Goal: Task Accomplishment & Management: Manage account settings

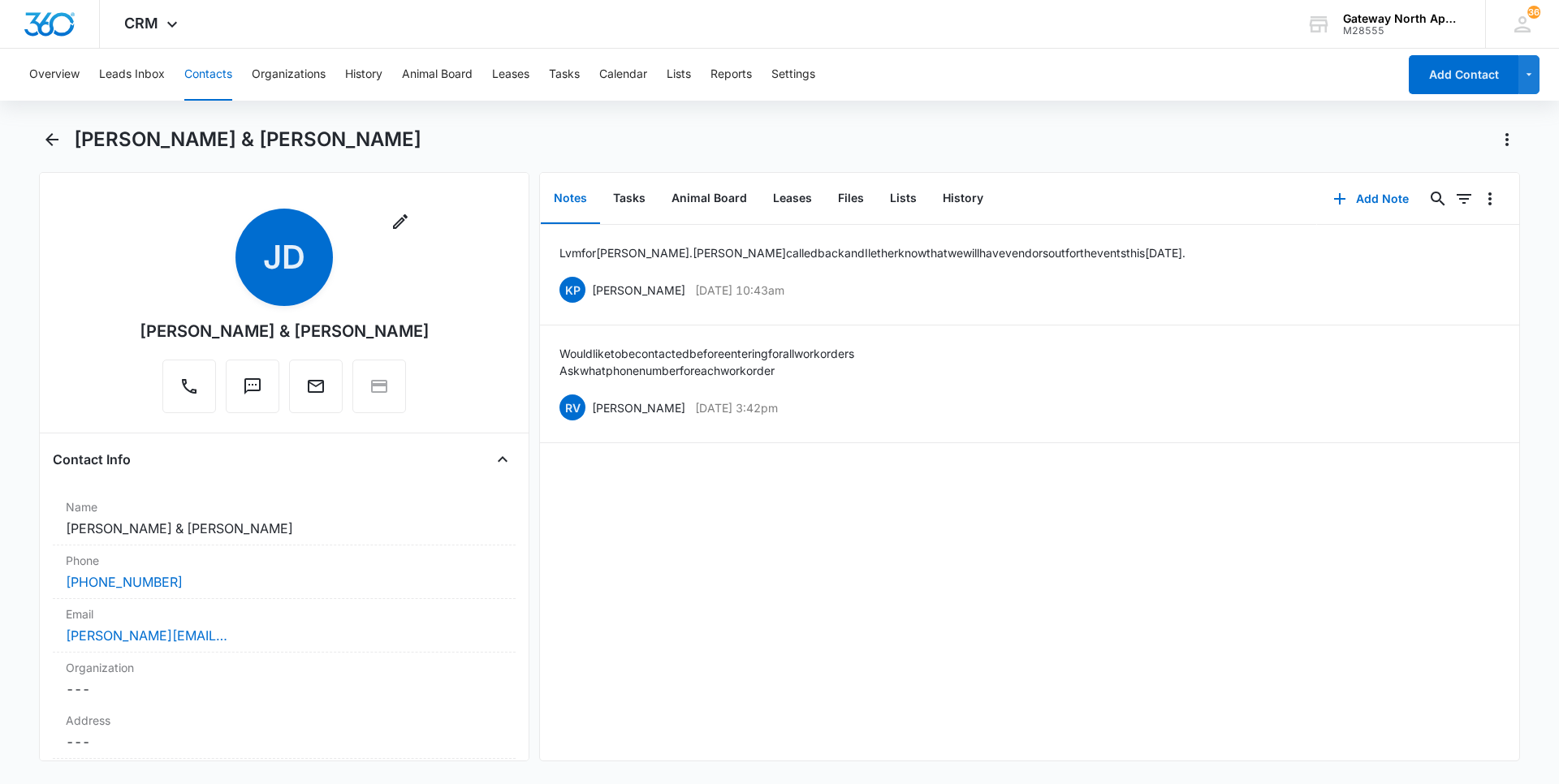
scroll to position [3328, 0]
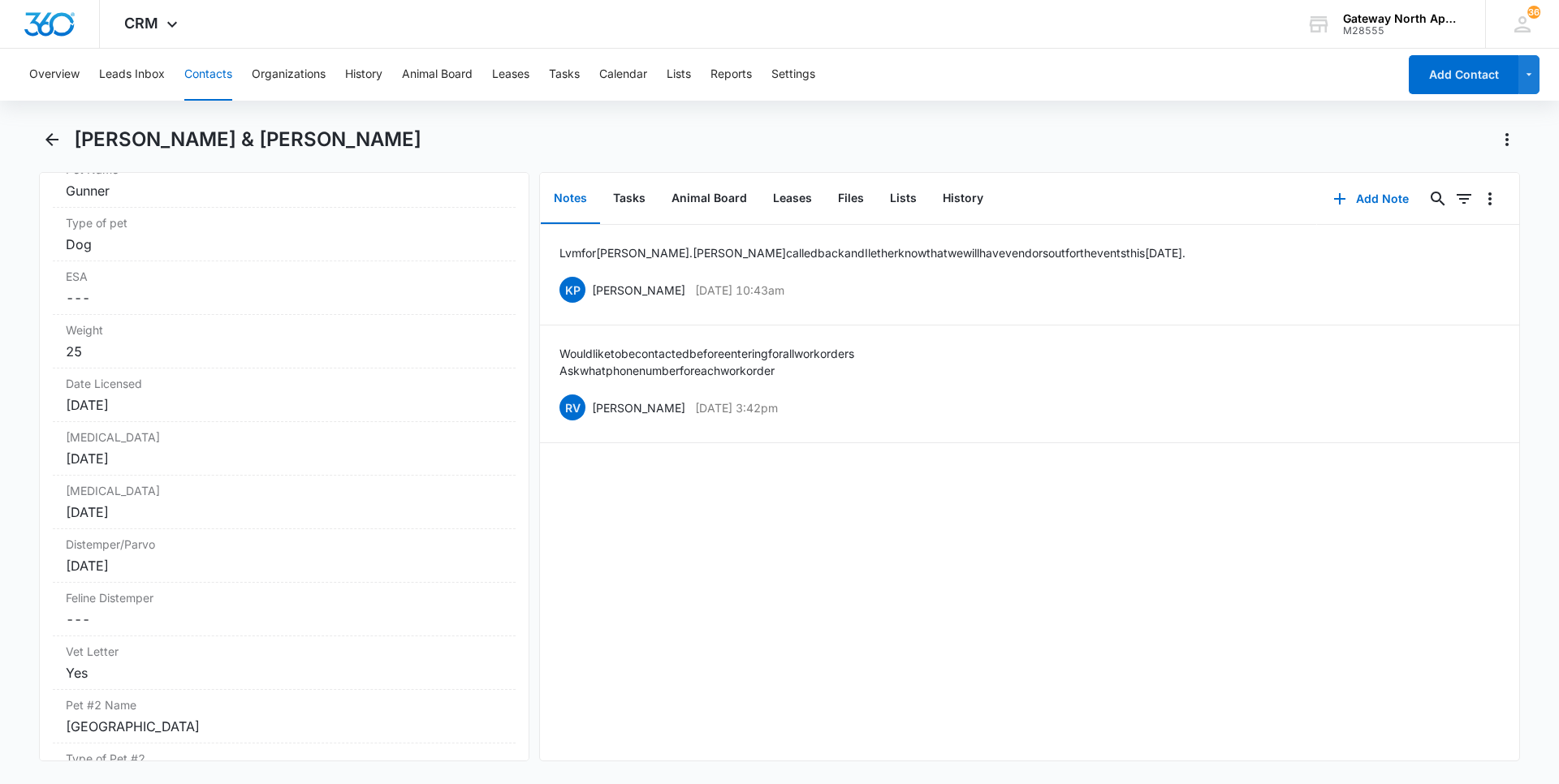
click at [207, 74] on button "Contacts" at bounding box center [207, 74] width 47 height 52
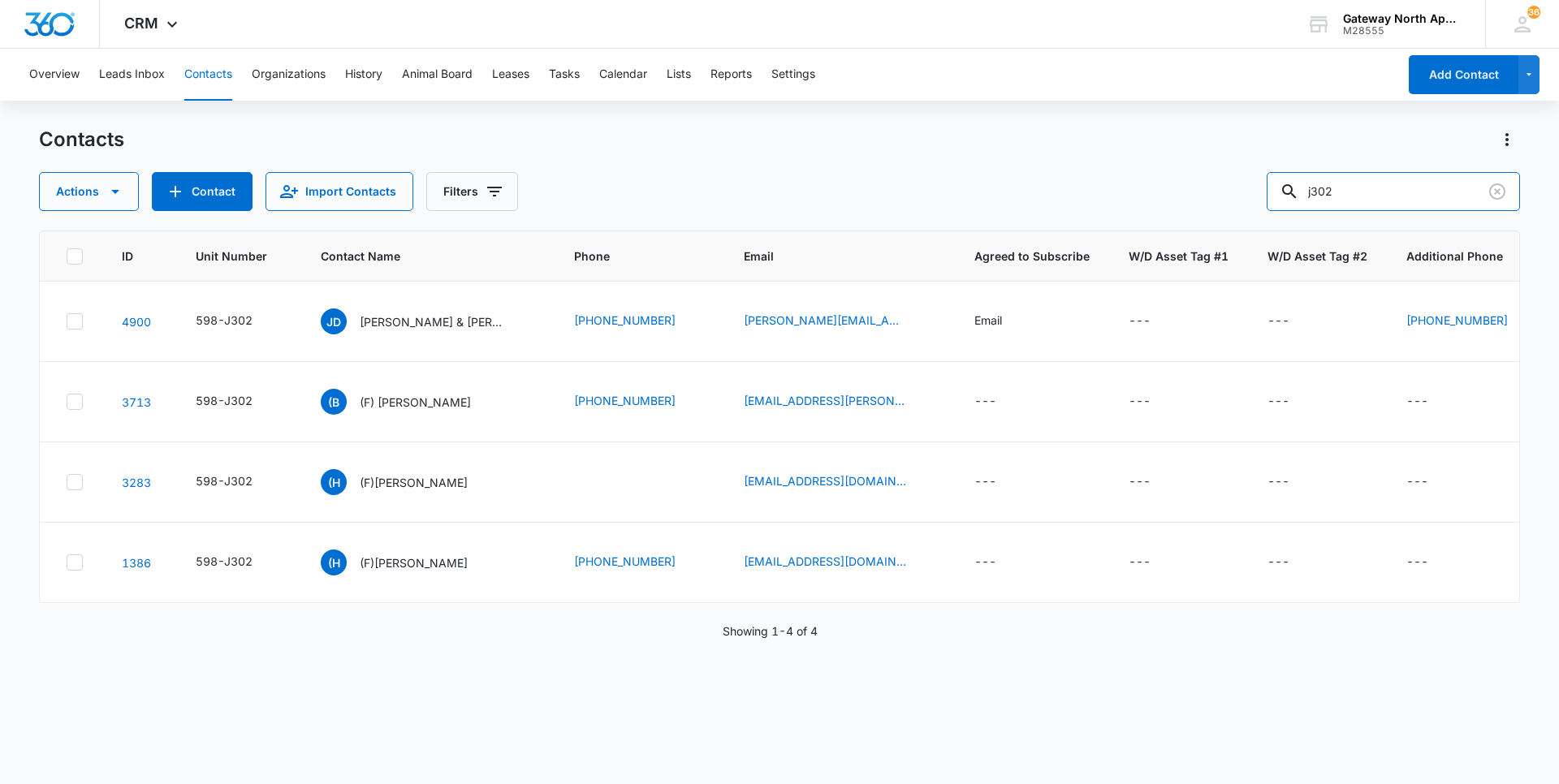
drag, startPoint x: 1370, startPoint y: 196, endPoint x: 1000, endPoint y: 164, distance: 371.4
click at [1011, 165] on div "Contacts Actions Contact Import Contacts Filters j302" at bounding box center [780, 168] width 1481 height 85
type input "a301"
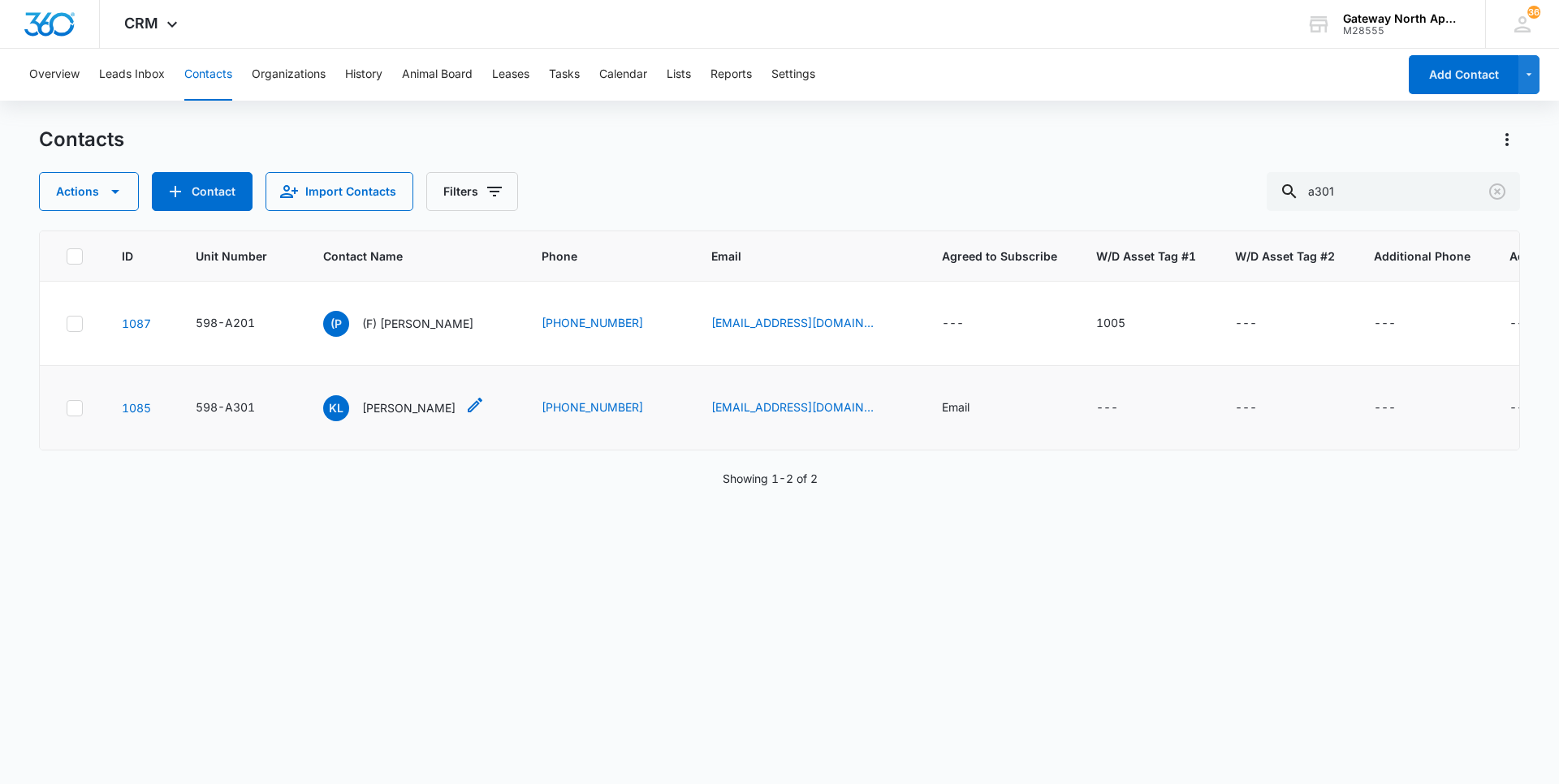
click at [413, 416] on p "[PERSON_NAME]" at bounding box center [408, 407] width 93 height 17
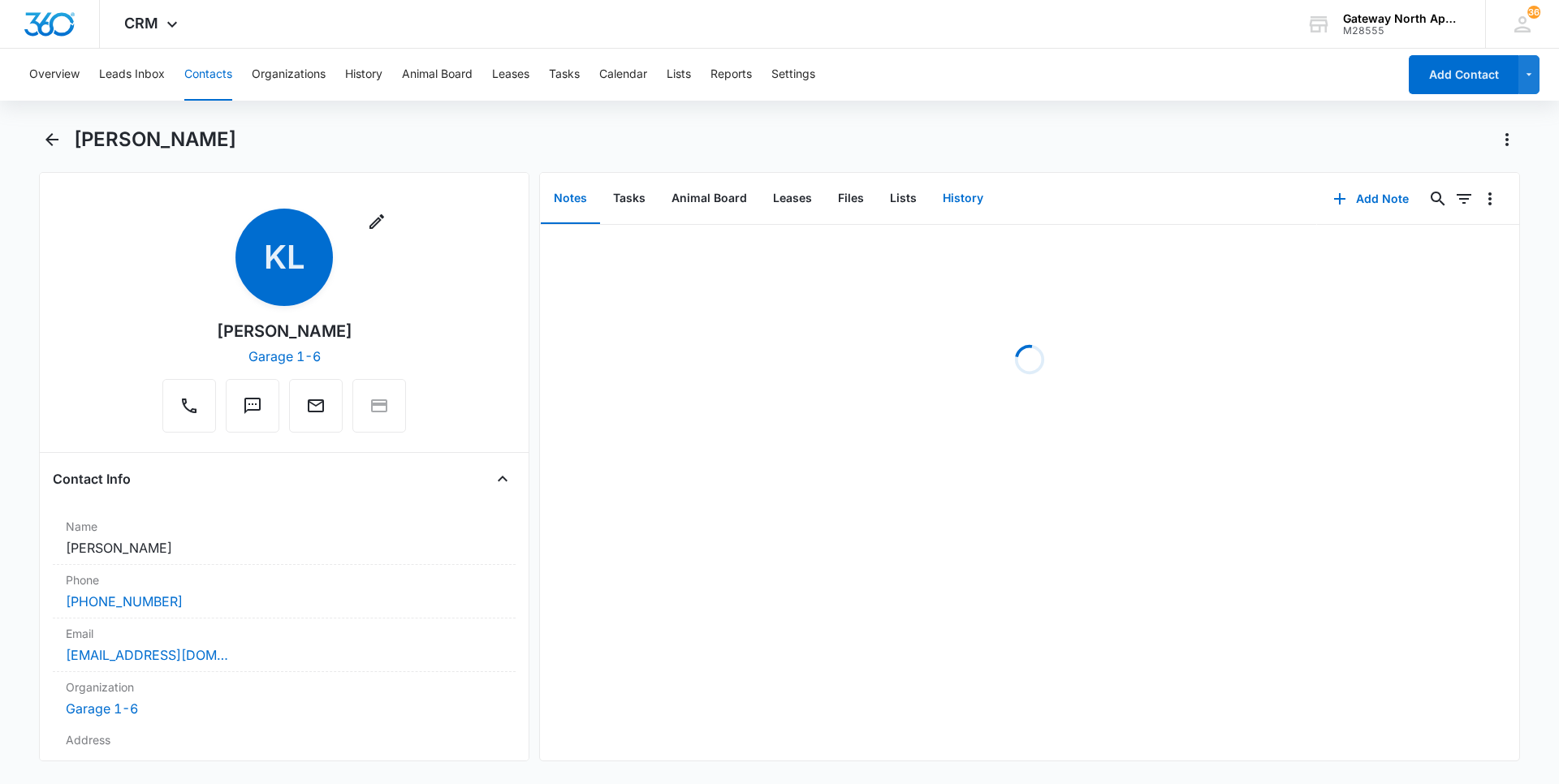
click at [969, 202] on button "History" at bounding box center [963, 199] width 67 height 50
click at [1352, 201] on button "Add History" at bounding box center [1364, 199] width 122 height 39
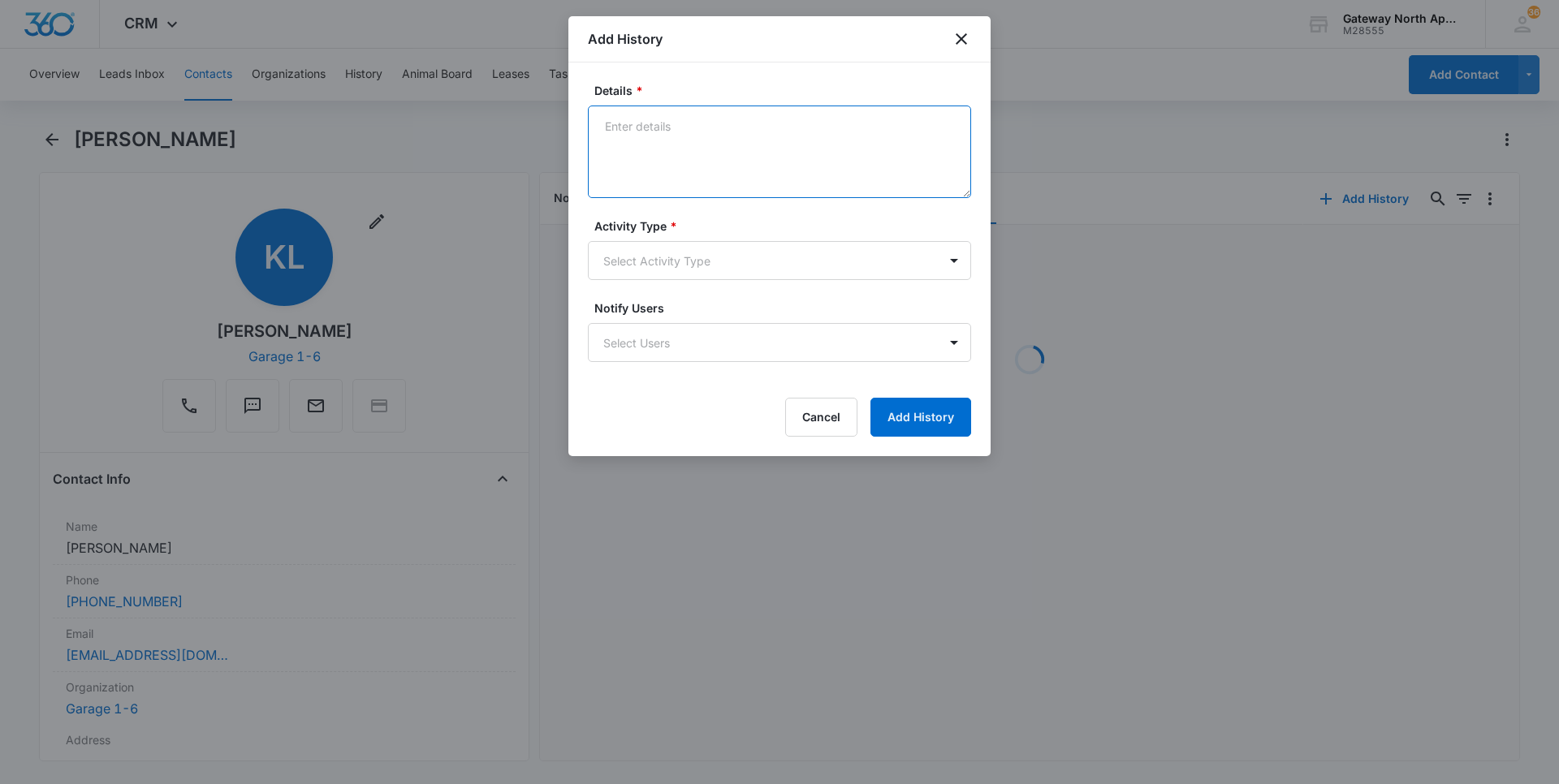
click at [722, 149] on textarea "Details *" at bounding box center [780, 151] width 383 height 92
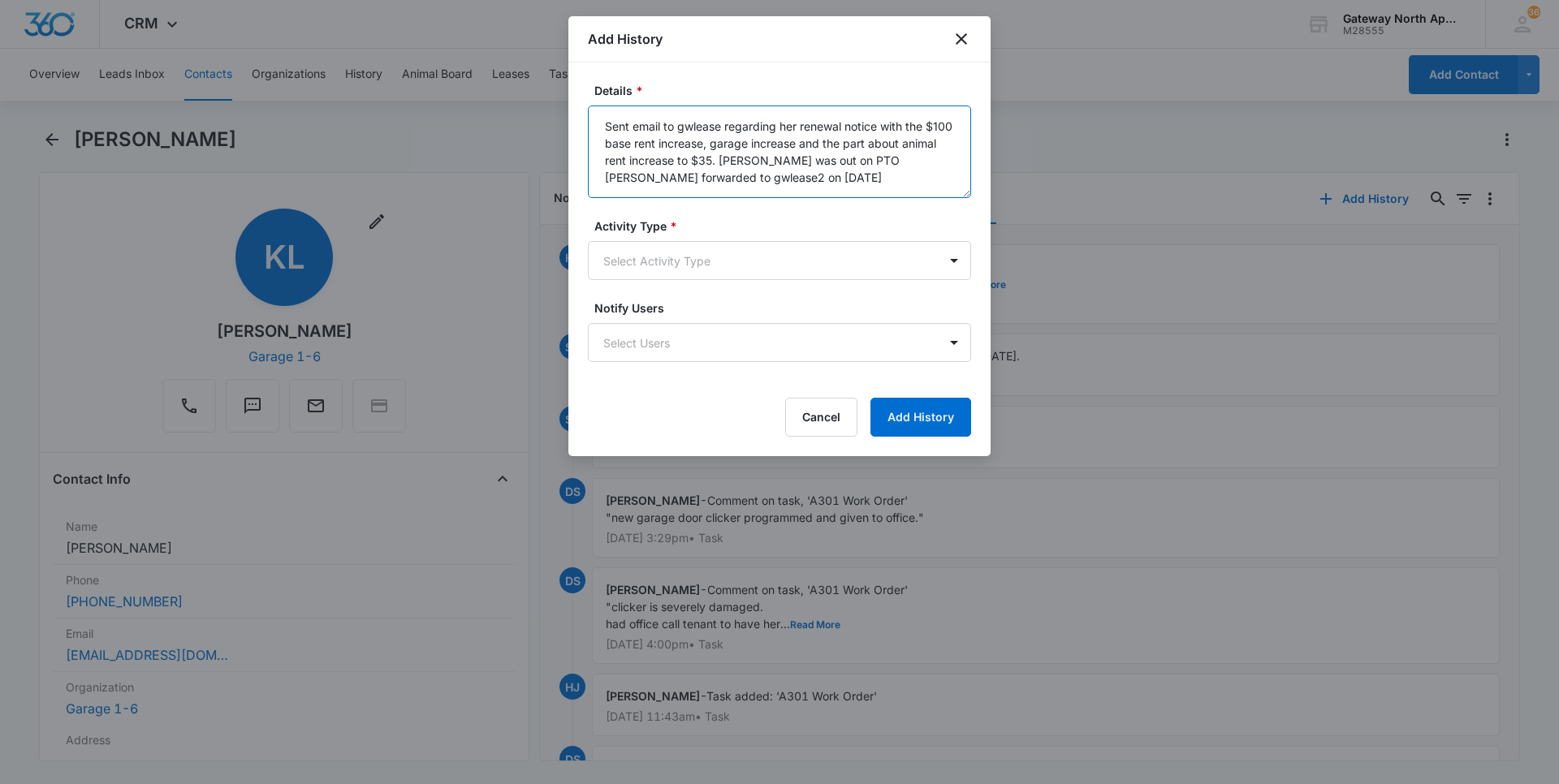
click at [663, 129] on textarea "Sent email to gwlease regarding her renewal notice with the $100 base rent incr…" at bounding box center [780, 151] width 383 height 92
click at [816, 183] on textarea "Sent email on 9//5/25 to gwlease regarding her renewal notice with the $100 bas…" at bounding box center [780, 151] width 383 height 92
type textarea "Sent email on 9//5/25 to gwlease regarding her renewal notice with the $100 bas…"
click at [748, 272] on body "CRM Apps Reputation Websites Forms CRM Email Social Content Ads Intelligence Fi…" at bounding box center [780, 392] width 1559 height 784
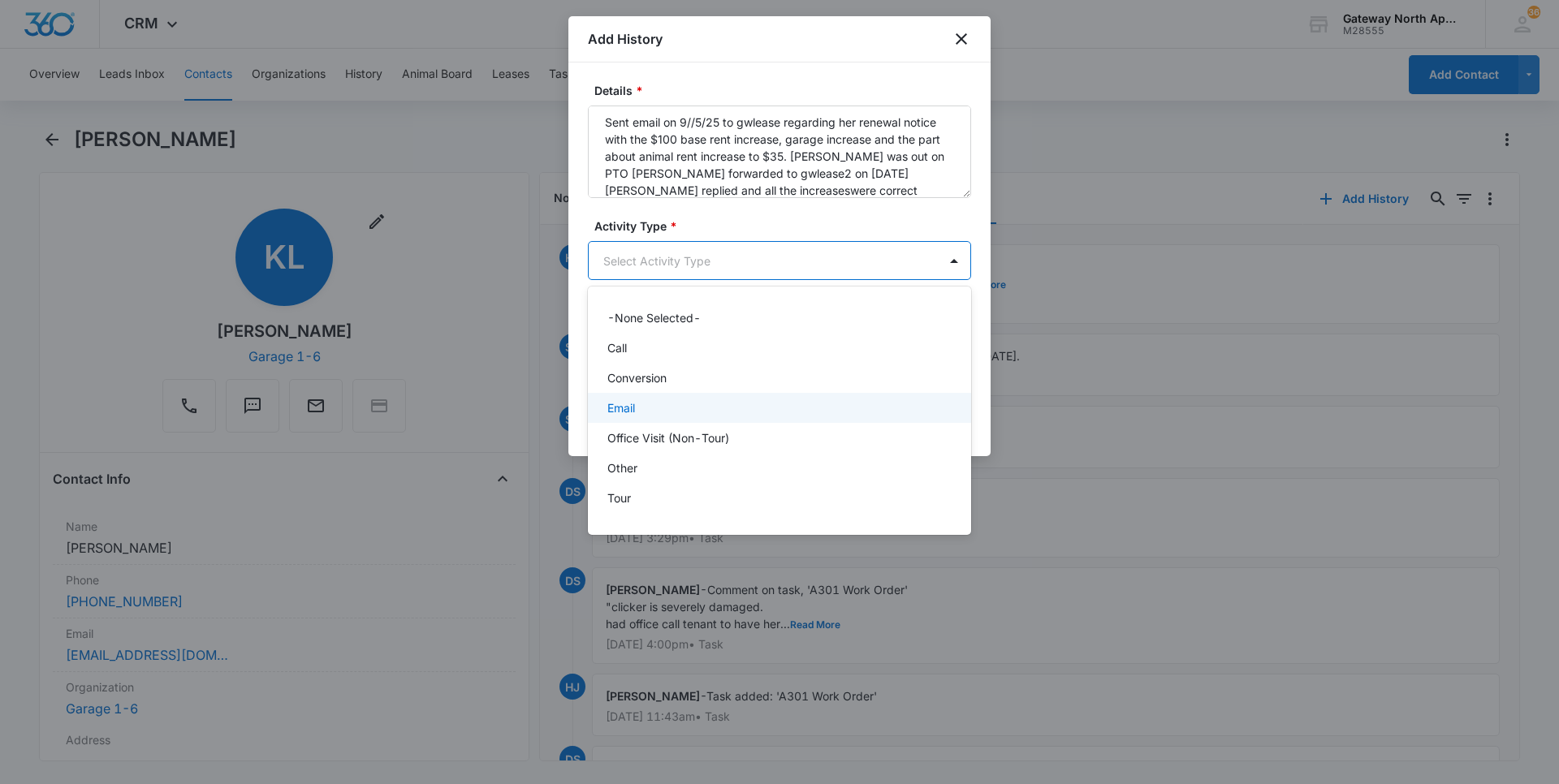
click at [665, 412] on div "Email" at bounding box center [778, 407] width 341 height 17
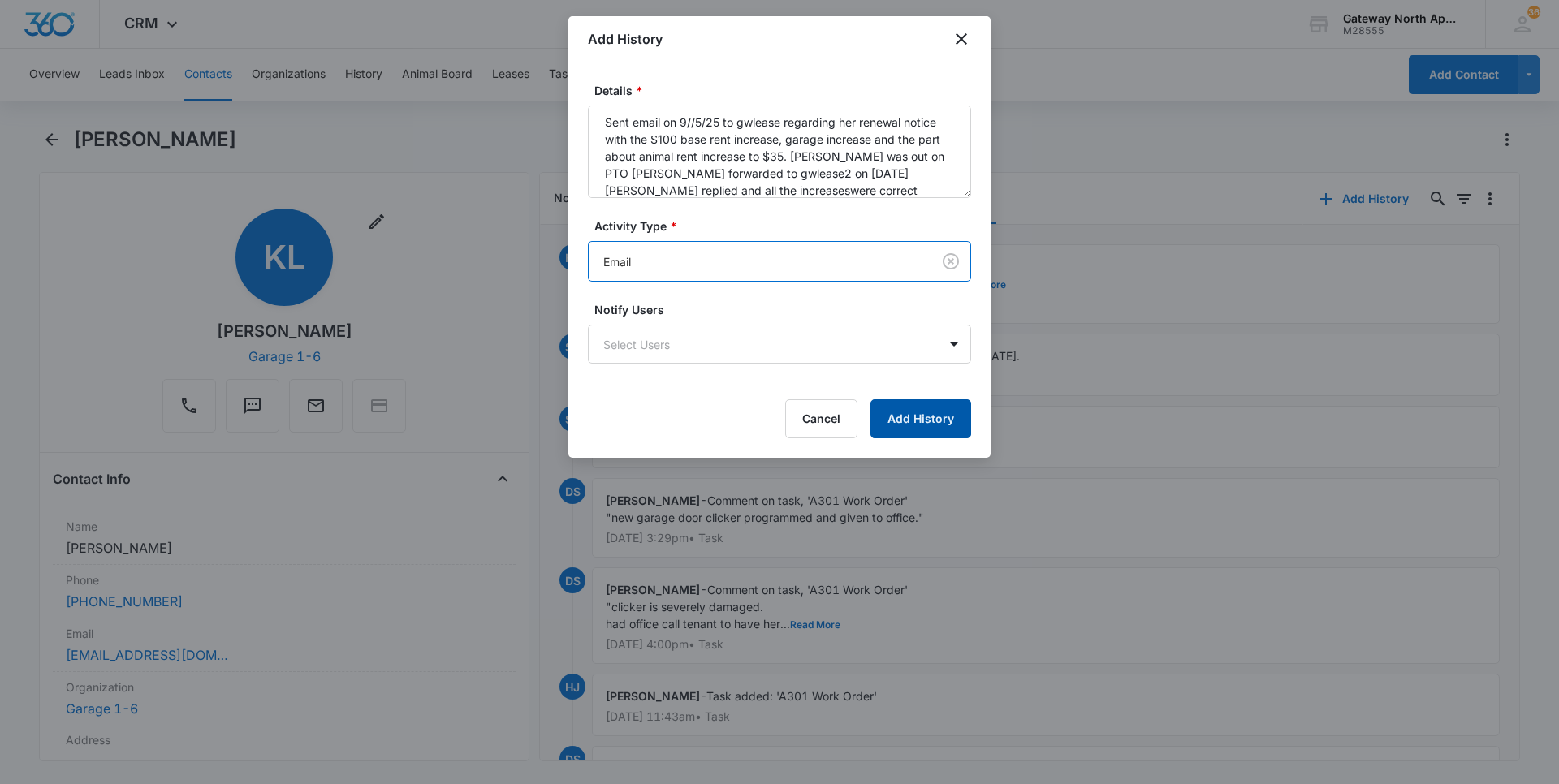
click at [925, 405] on button "Add History" at bounding box center [921, 419] width 100 height 39
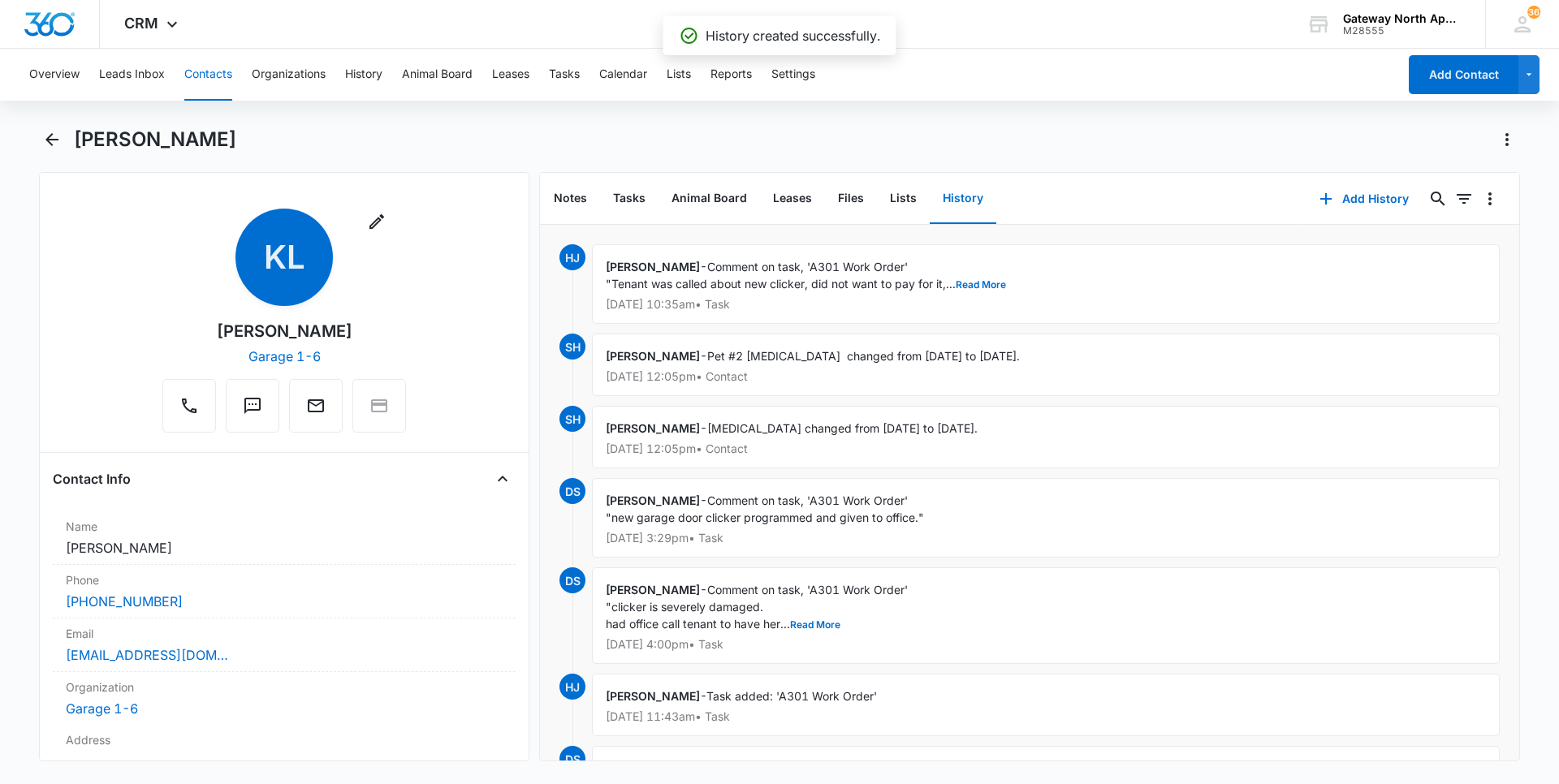
click at [204, 67] on button "Contacts" at bounding box center [207, 74] width 47 height 52
